Goal: Task Accomplishment & Management: Use online tool/utility

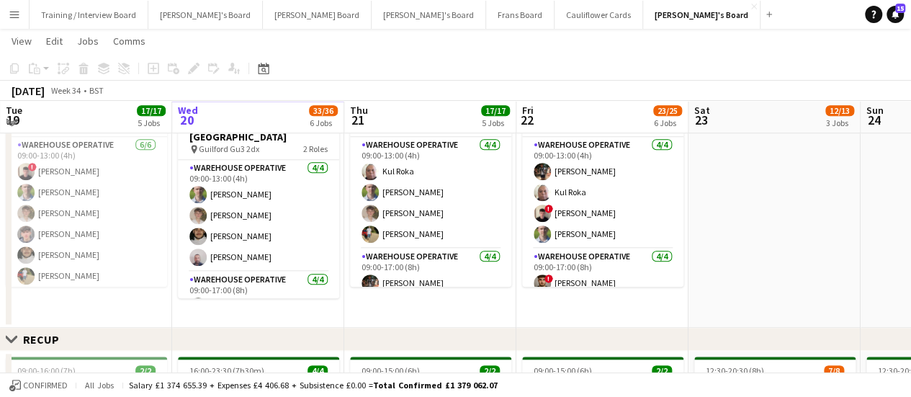
scroll to position [638, 0]
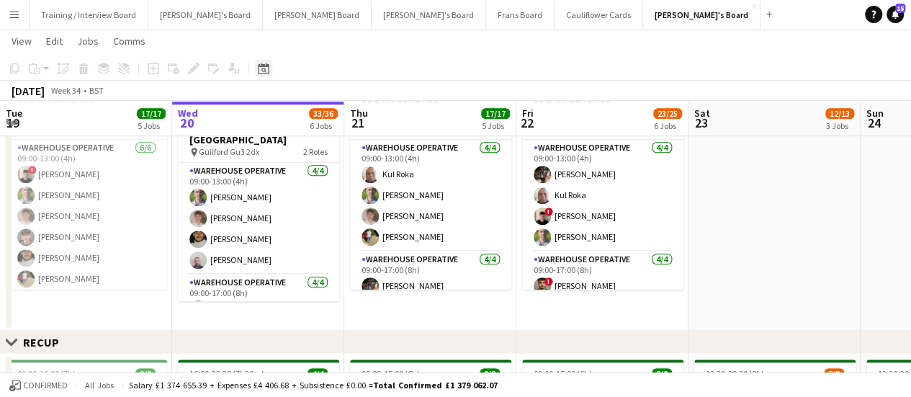
click at [265, 70] on icon at bounding box center [264, 70] width 5 height 5
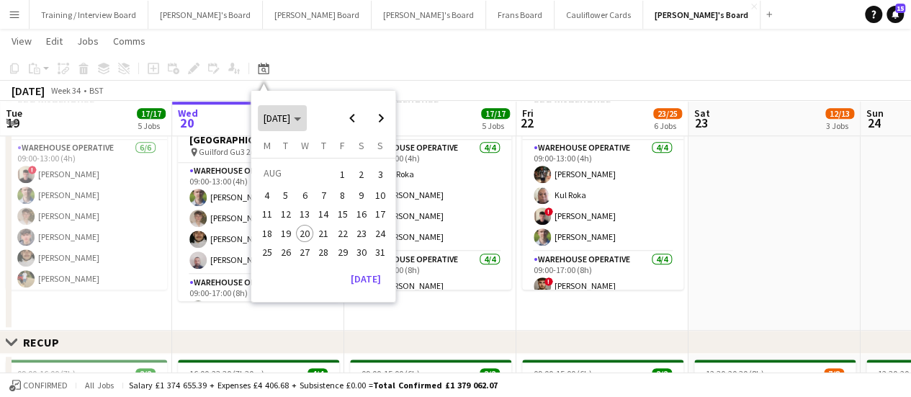
click at [307, 126] on span "Choose month and year" at bounding box center [282, 118] width 49 height 35
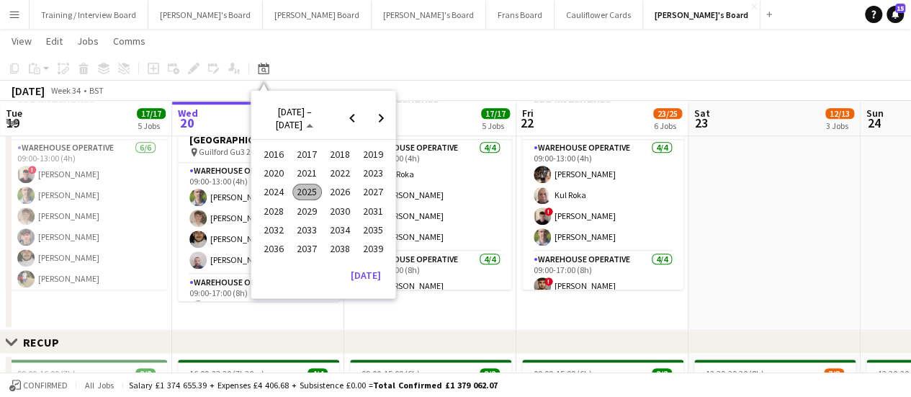
click at [303, 188] on span "2025" at bounding box center [307, 192] width 30 height 17
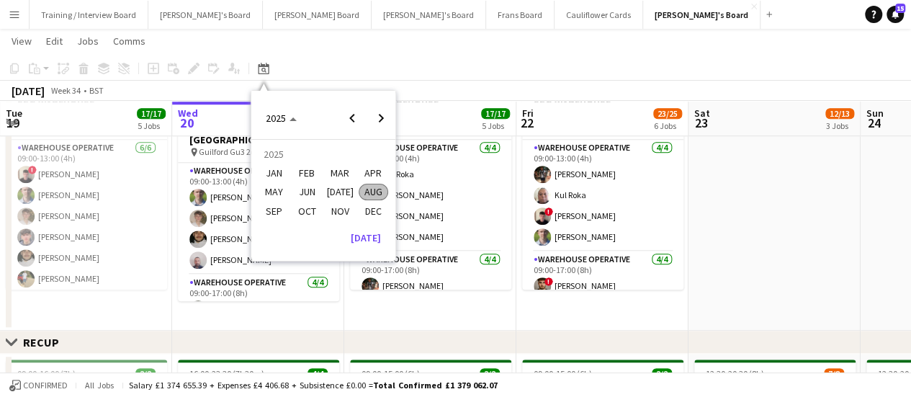
click at [334, 190] on span "[DATE]" at bounding box center [341, 192] width 30 height 17
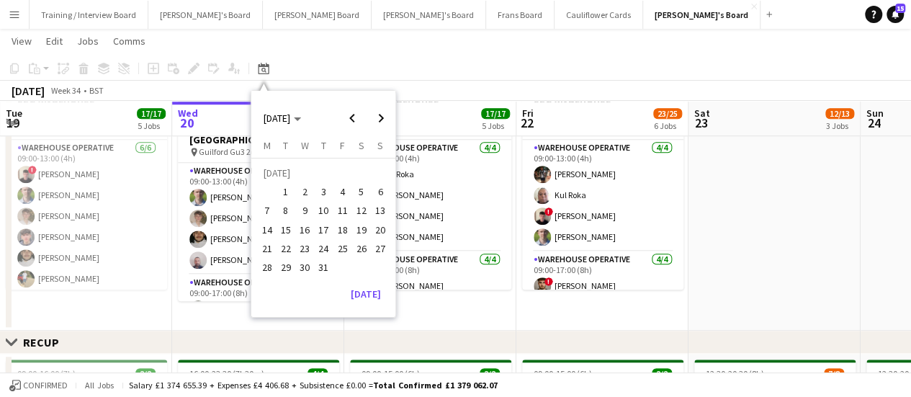
click at [284, 187] on span "1" at bounding box center [285, 191] width 17 height 17
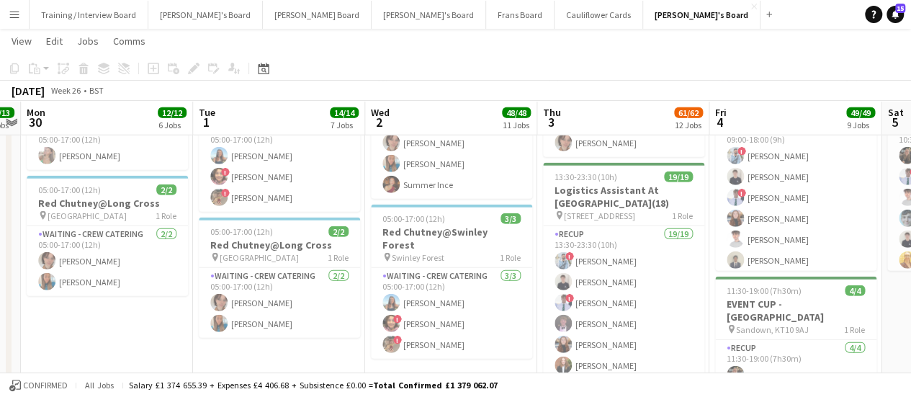
scroll to position [1888, 0]
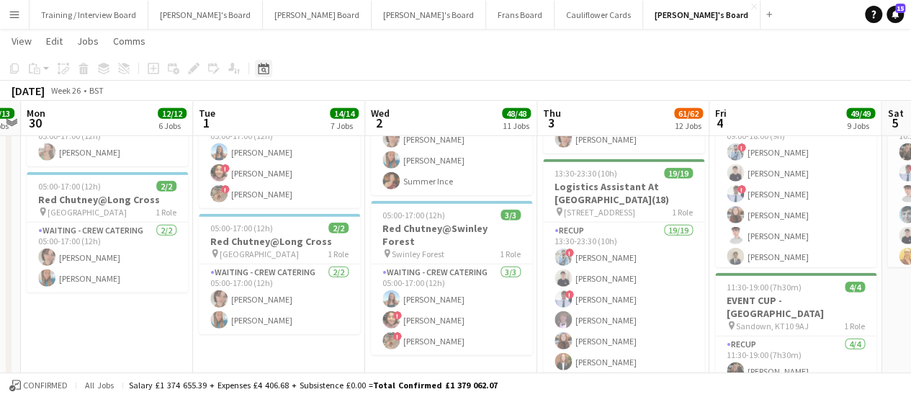
click at [263, 66] on icon at bounding box center [263, 69] width 11 height 12
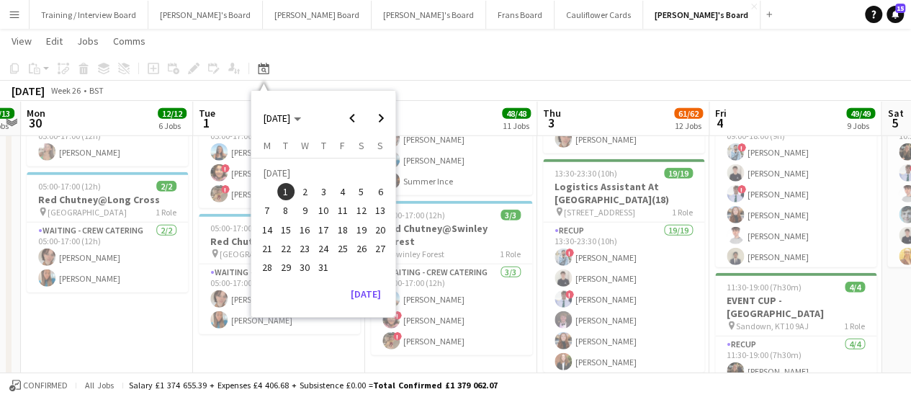
click at [285, 193] on span "1" at bounding box center [285, 191] width 17 height 17
click at [250, 367] on app-date-cell "05:00-17:00 (12h) 3/3 Red Chutney@Frensham Pond pin Frensham Ponds 1 Role Waiti…" at bounding box center [279, 322] width 172 height 549
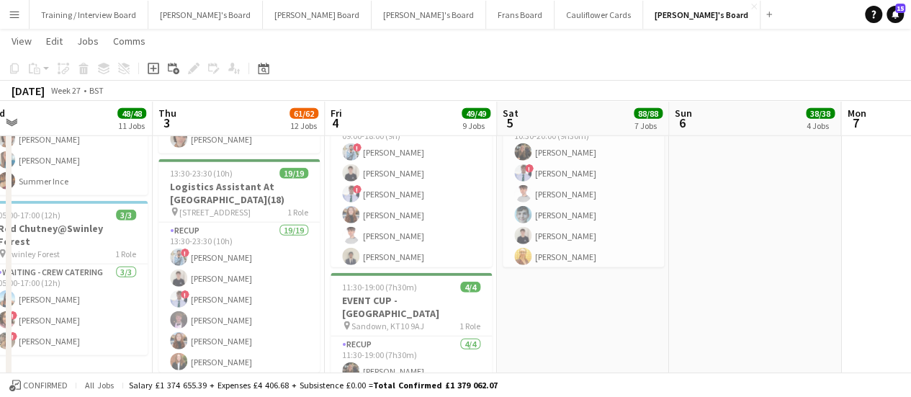
drag, startPoint x: 844, startPoint y: 295, endPoint x: 538, endPoint y: 217, distance: 315.9
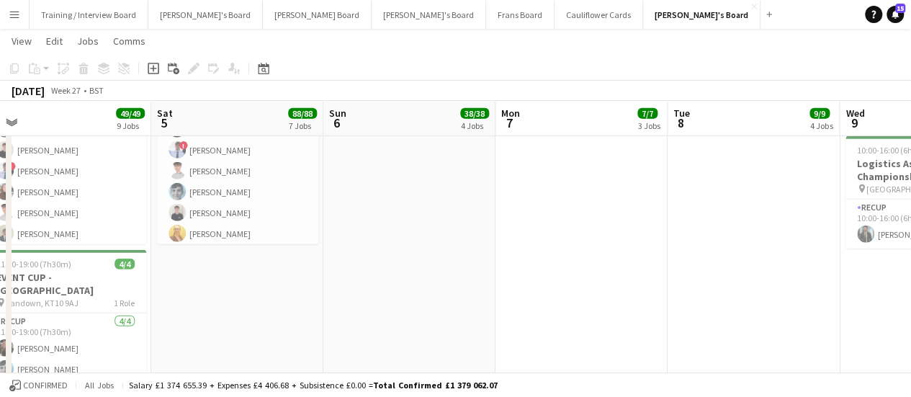
scroll to position [0, 473]
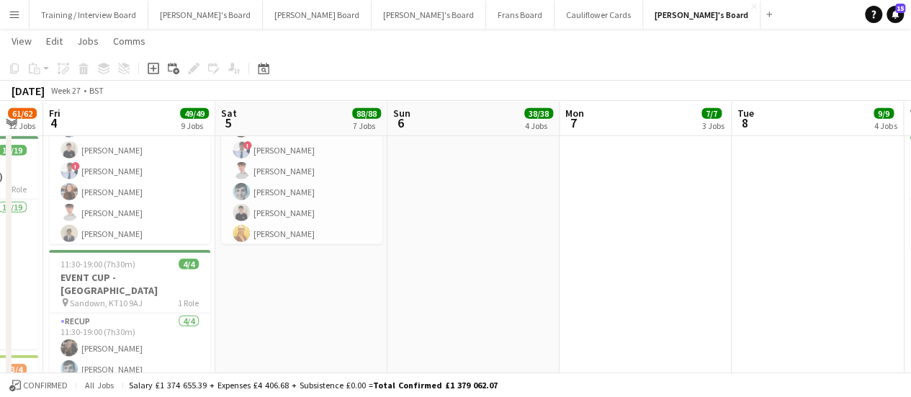
drag, startPoint x: 821, startPoint y: 266, endPoint x: 538, endPoint y: 303, distance: 284.8
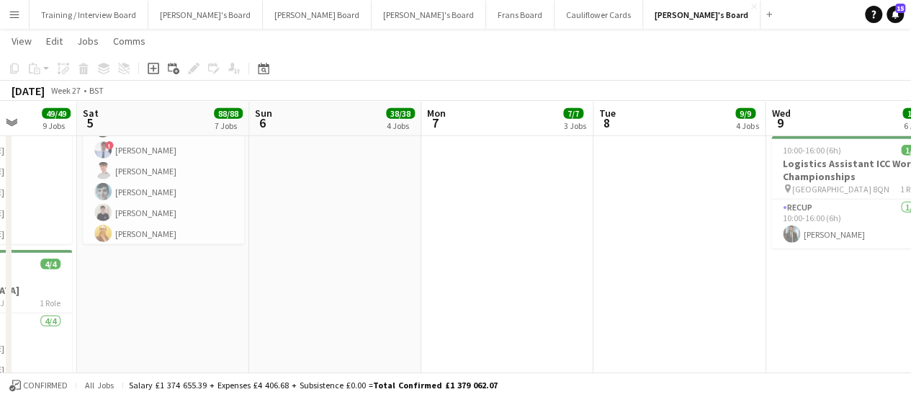
drag, startPoint x: 792, startPoint y: 246, endPoint x: 654, endPoint y: 228, distance: 139.4
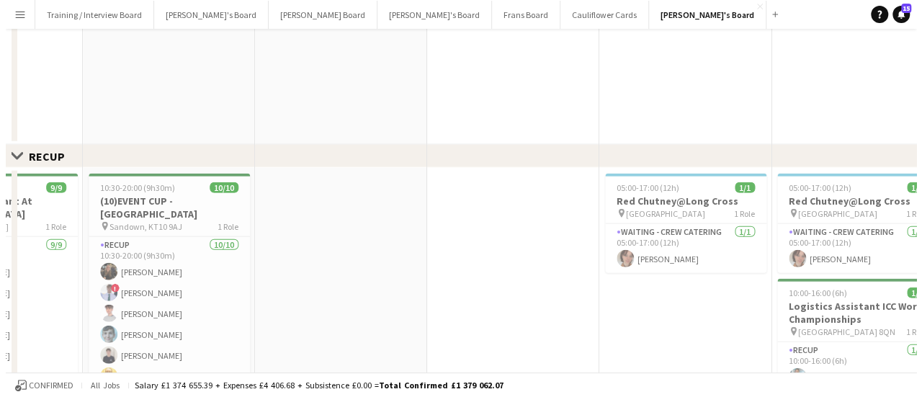
scroll to position [0, 0]
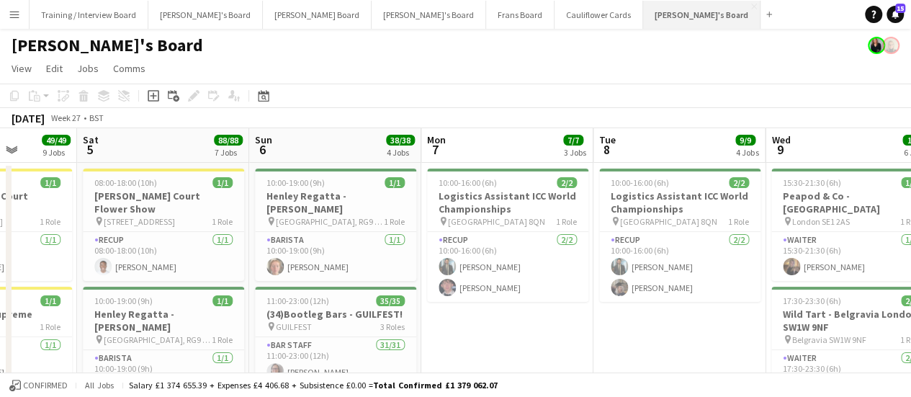
click at [643, 17] on button "[PERSON_NAME]'s Board Close" at bounding box center [701, 15] width 117 height 28
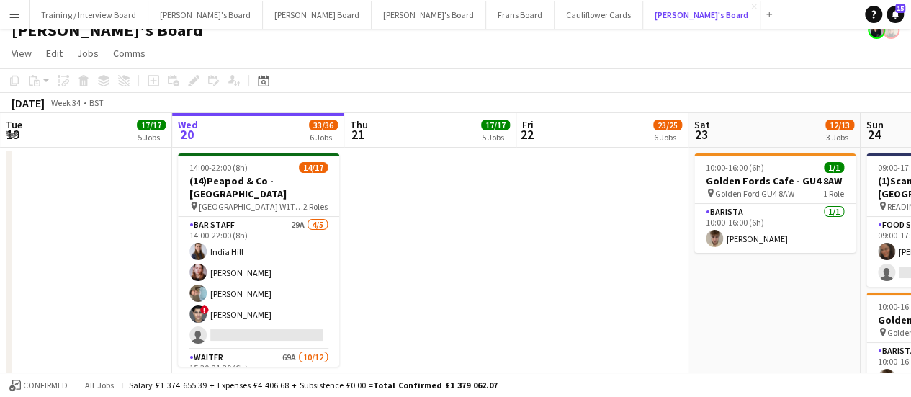
scroll to position [1, 0]
